Goal: Navigation & Orientation: Find specific page/section

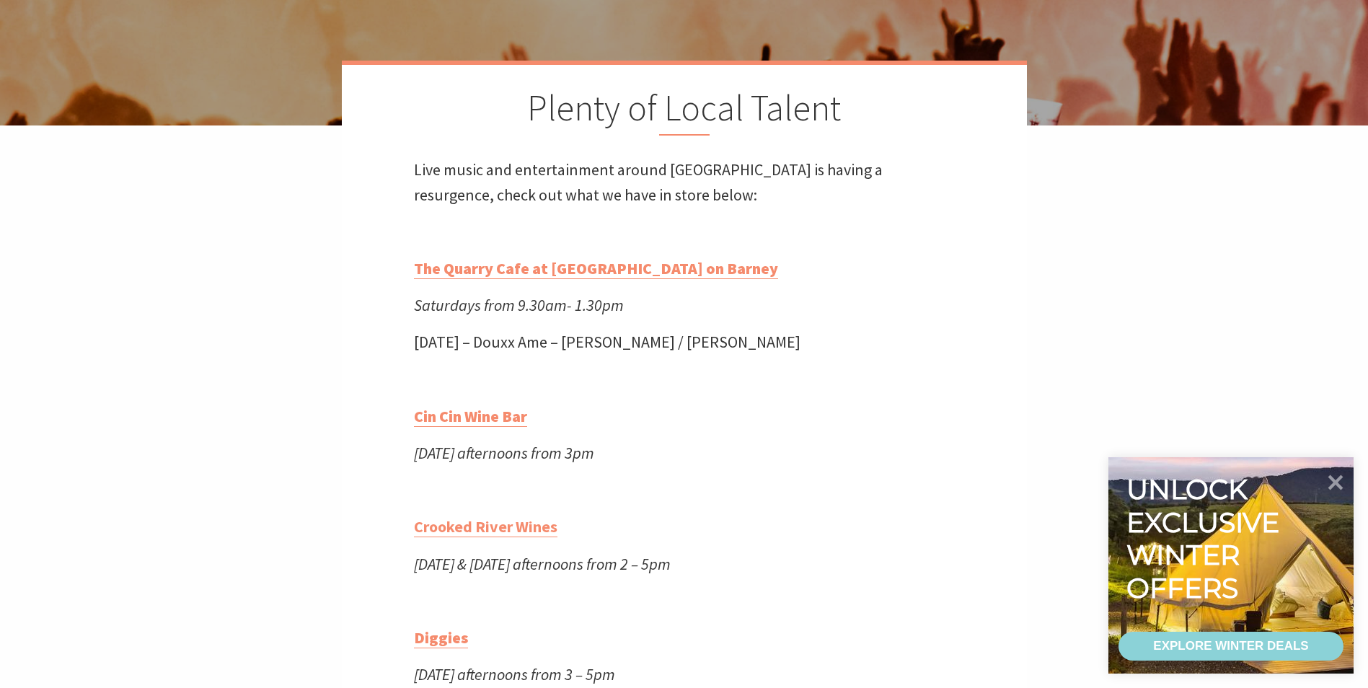
scroll to position [360, 0]
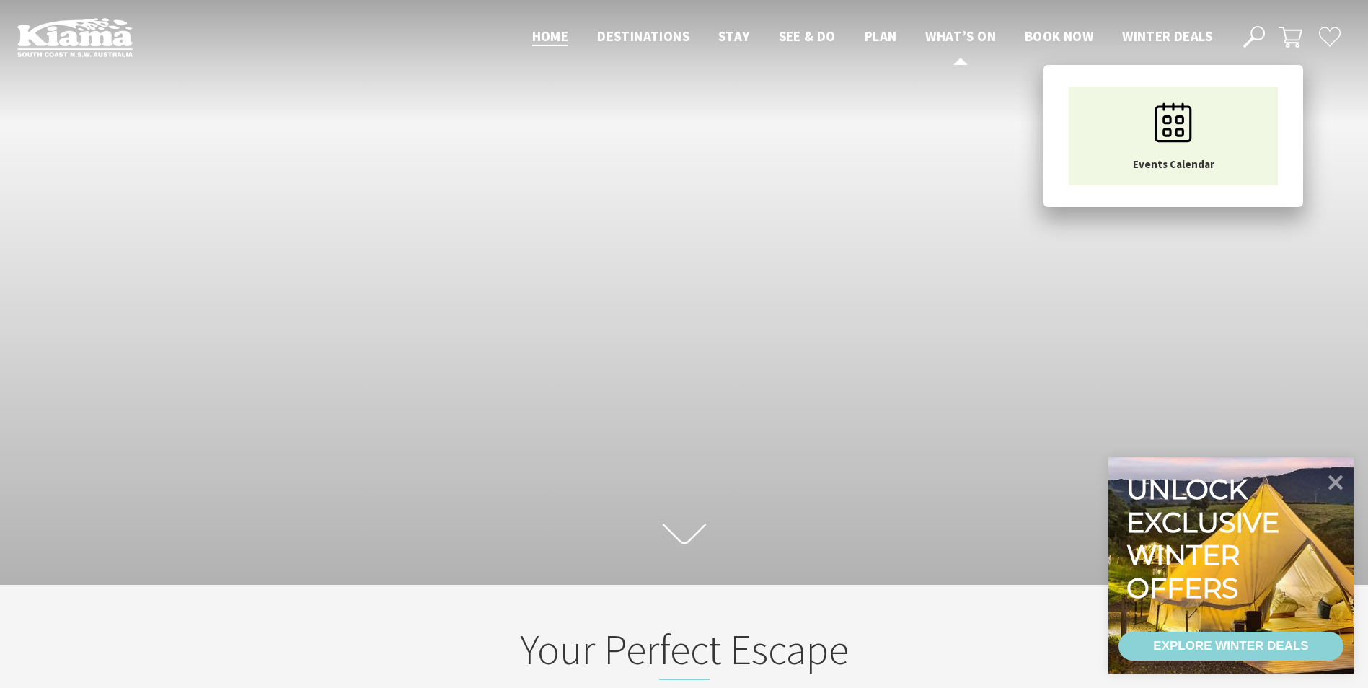
click at [936, 36] on span "What’s On" at bounding box center [960, 35] width 71 height 17
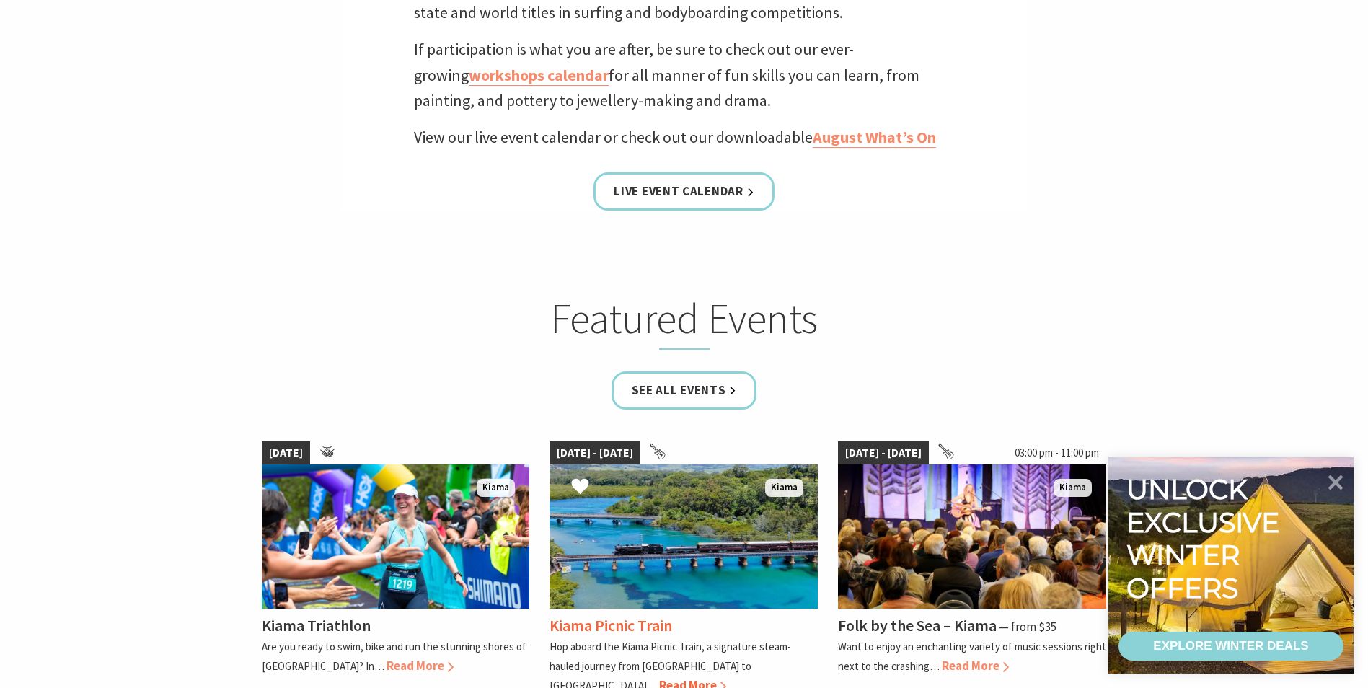
scroll to position [865, 0]
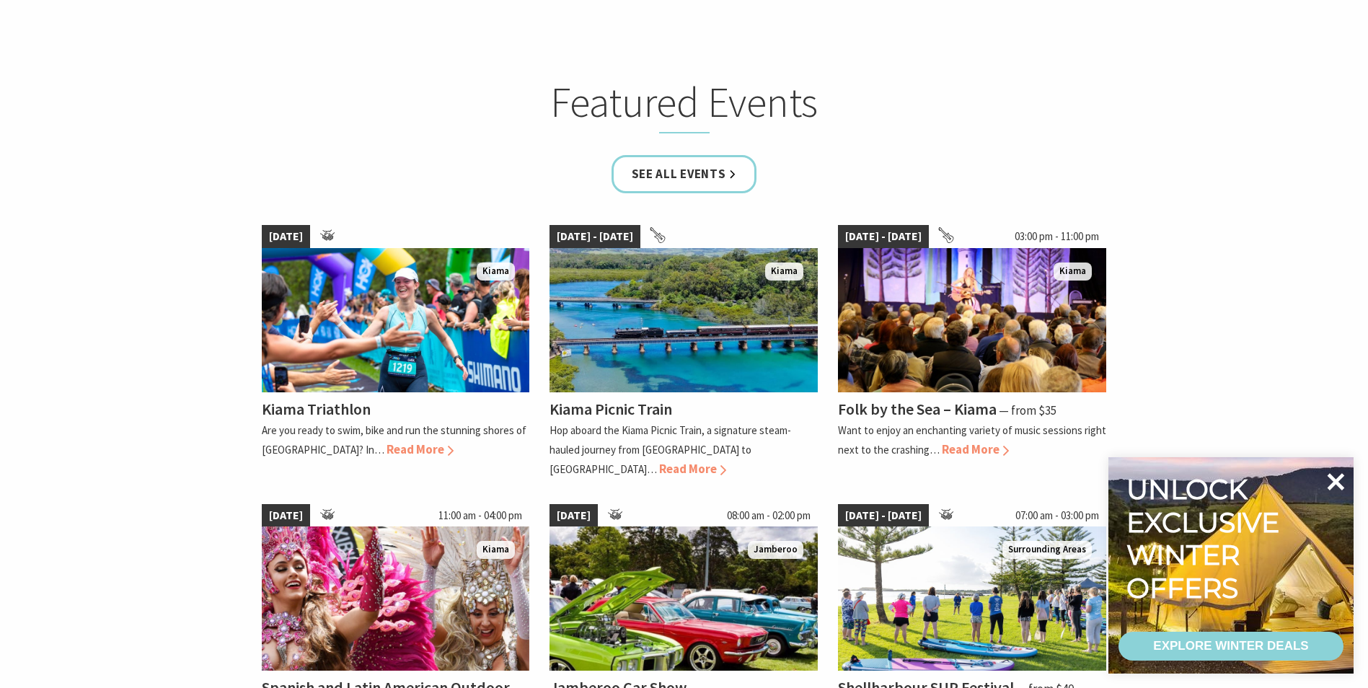
click at [1338, 487] on icon at bounding box center [1335, 481] width 35 height 35
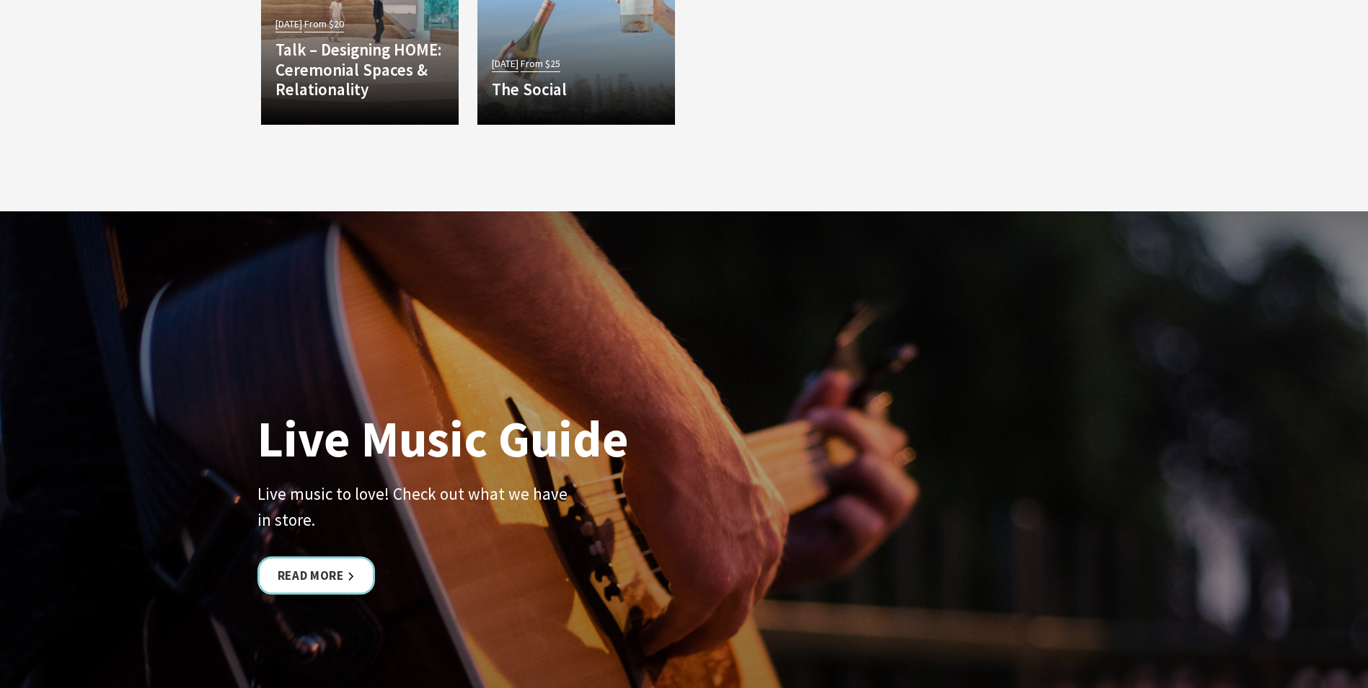
scroll to position [3532, 0]
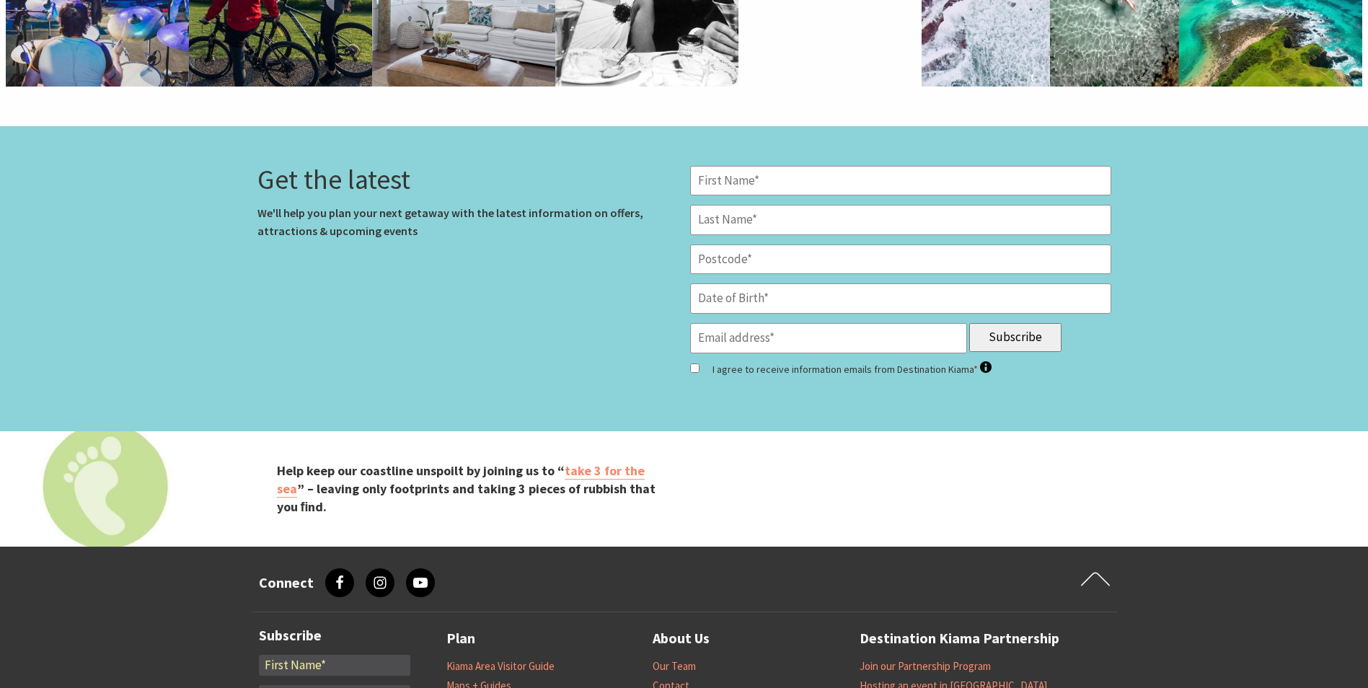
scroll to position [4614, 0]
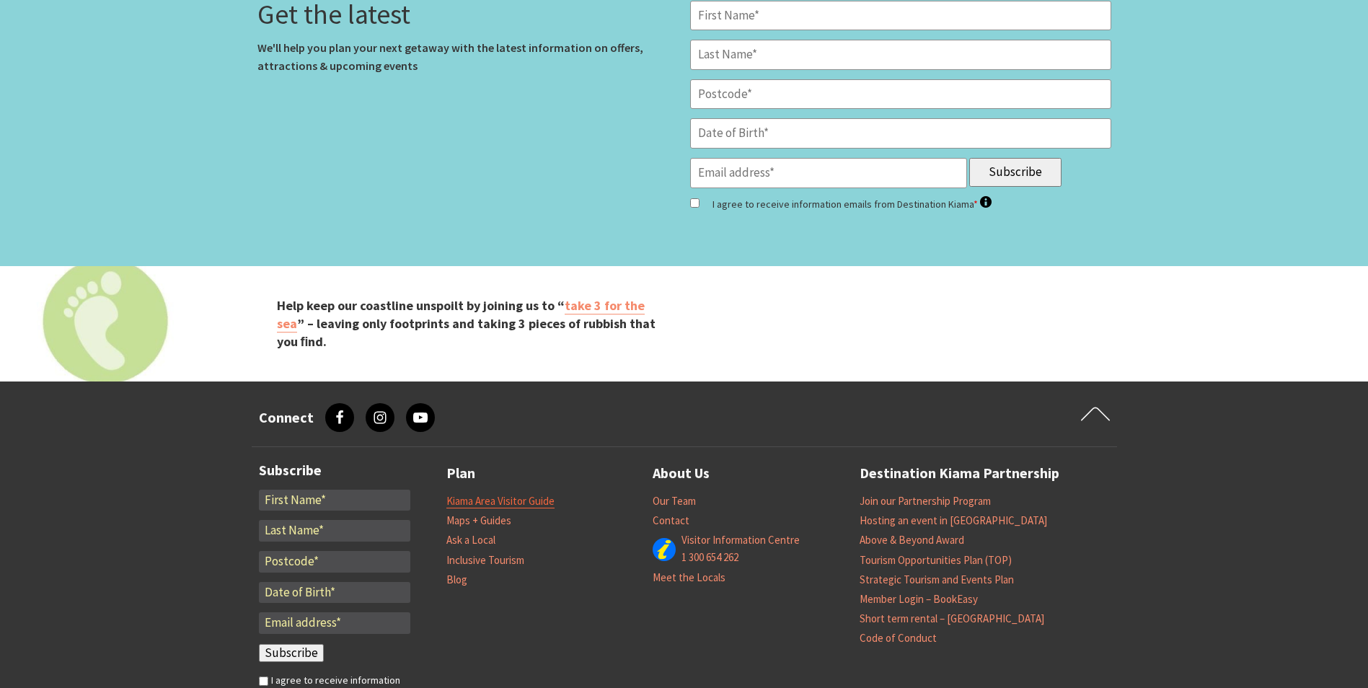
click at [534, 494] on link "Kiama Area Visitor Guide" at bounding box center [500, 501] width 108 height 14
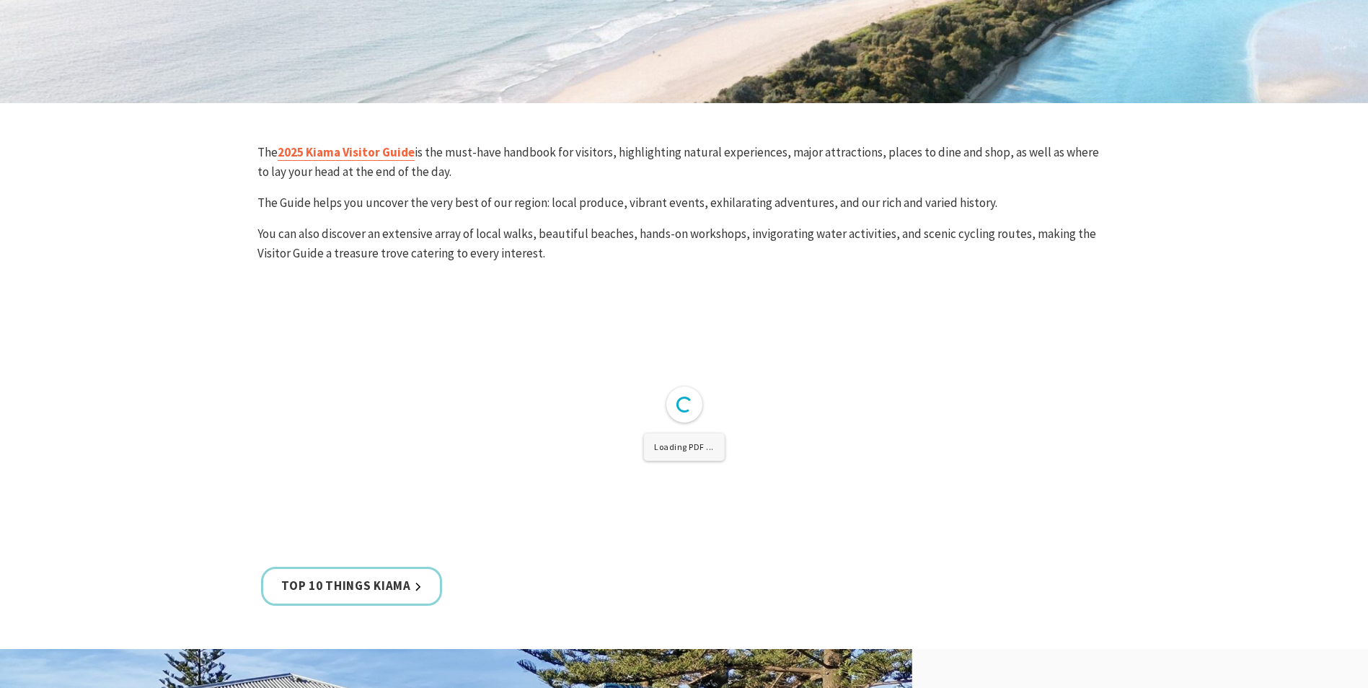
scroll to position [288, 0]
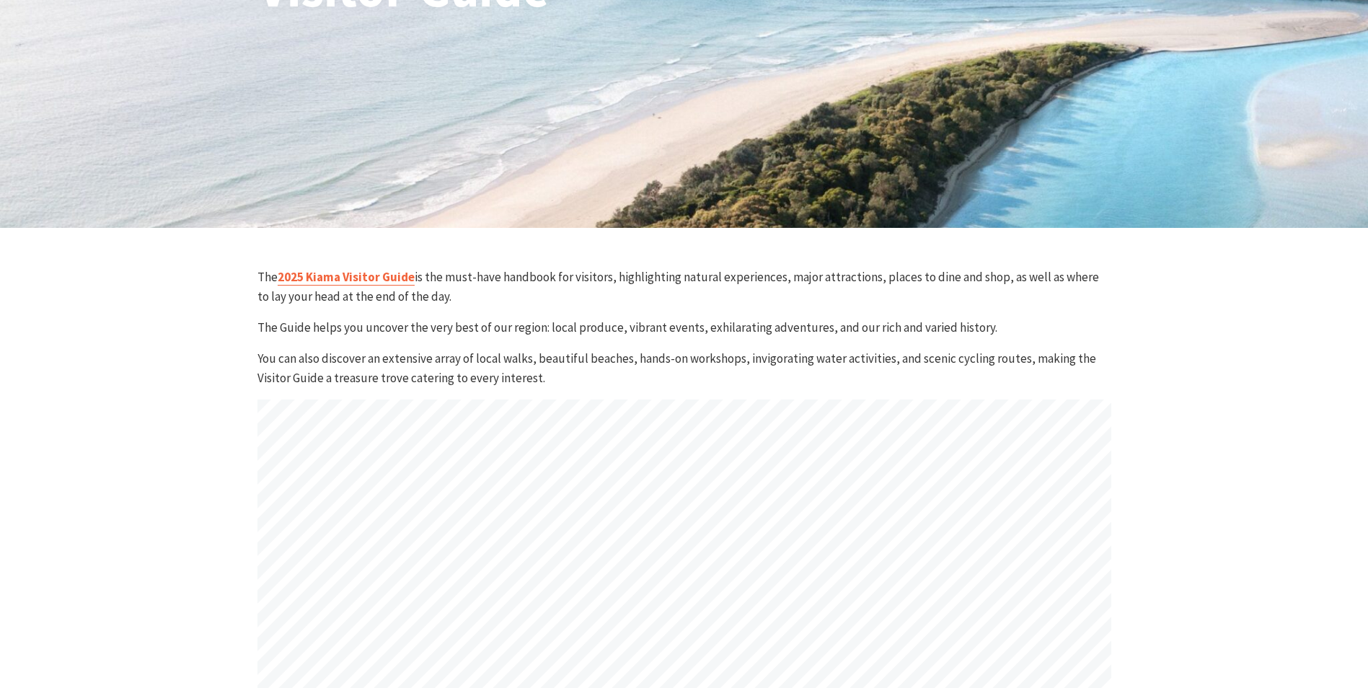
click at [375, 275] on link "2025 Kiama Visitor Guide" at bounding box center [346, 277] width 137 height 17
